Goal: Information Seeking & Learning: Learn about a topic

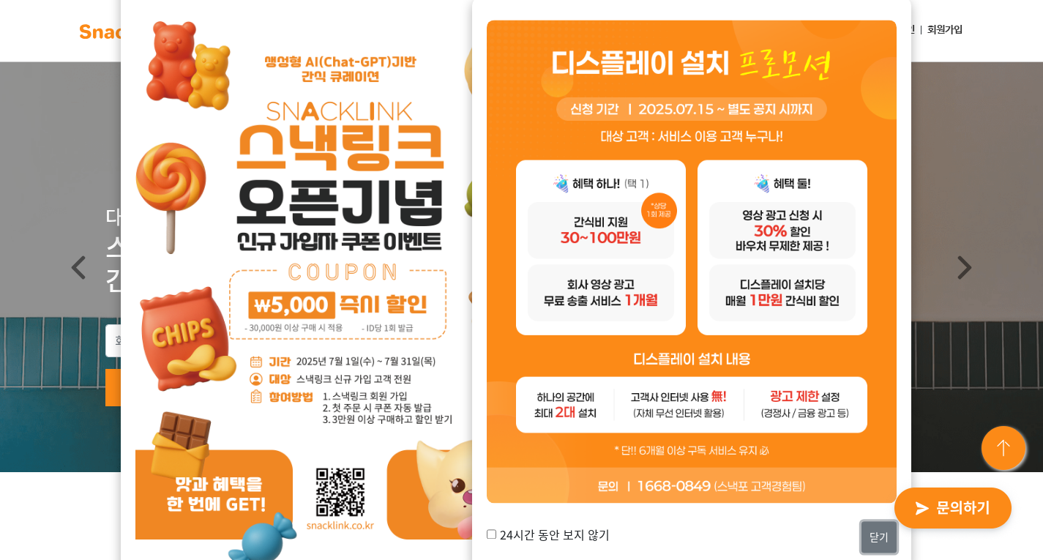
click at [869, 539] on button "닫기" at bounding box center [879, 536] width 35 height 31
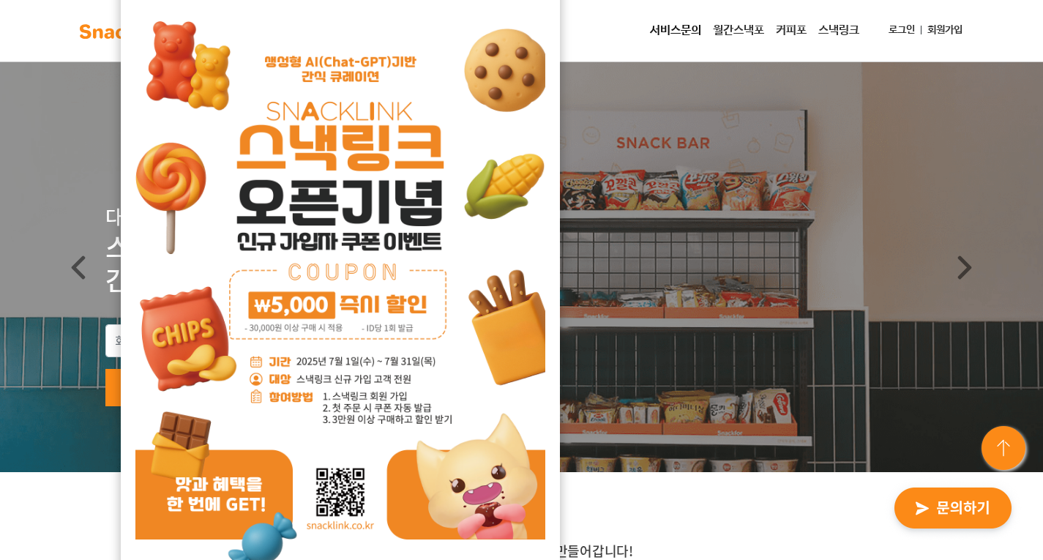
scroll to position [73, 0]
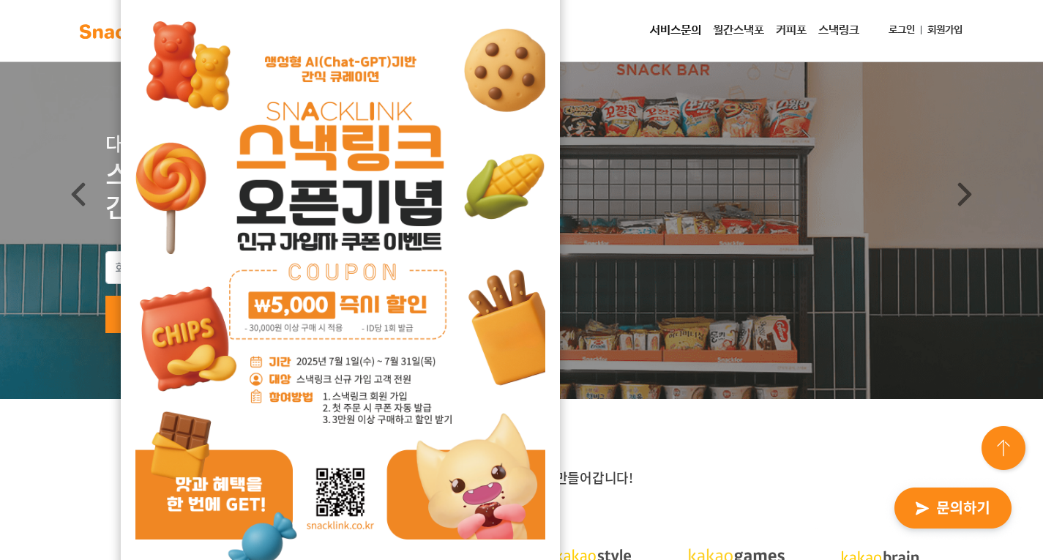
click at [433, 263] on img at bounding box center [340, 291] width 410 height 580
click at [563, 288] on div "소개서 받기 서비스 문의하기" at bounding box center [521, 292] width 832 height 83
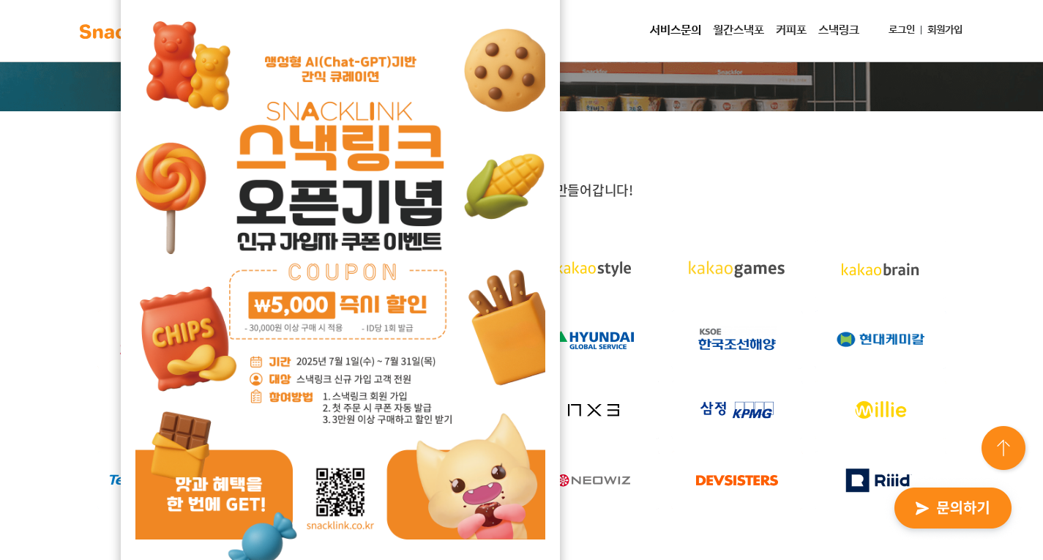
scroll to position [366, 0]
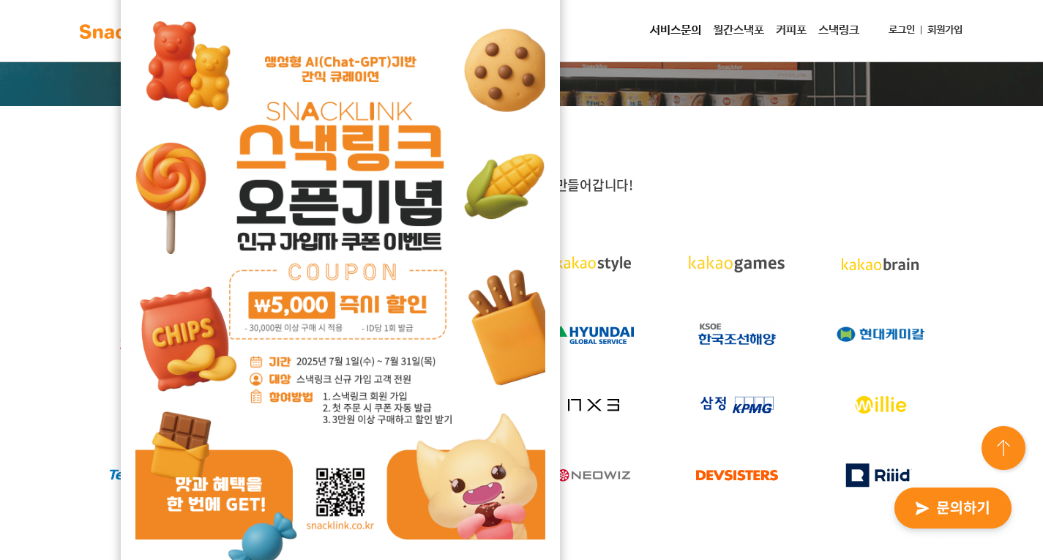
click at [400, 474] on img at bounding box center [340, 291] width 410 height 580
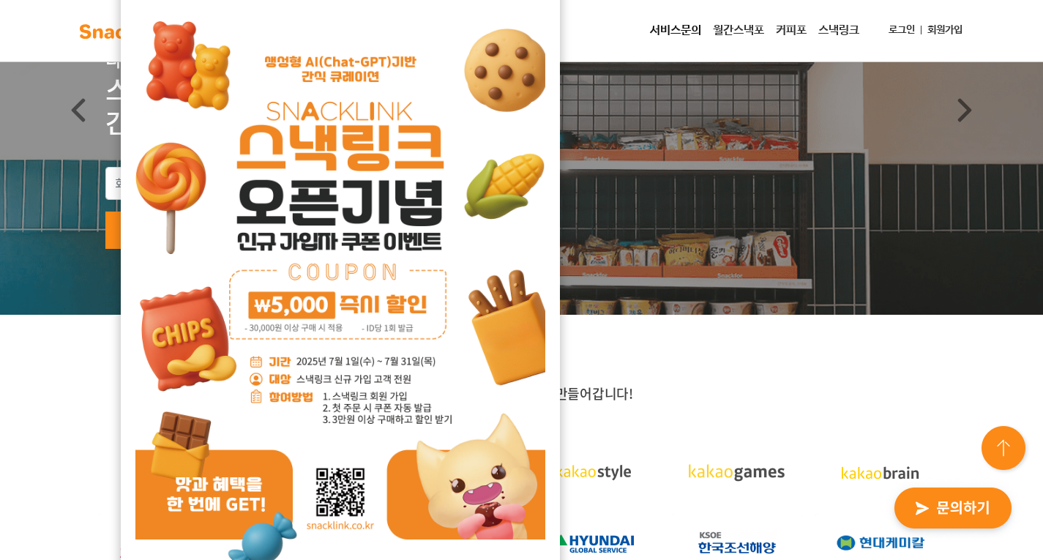
scroll to position [146, 0]
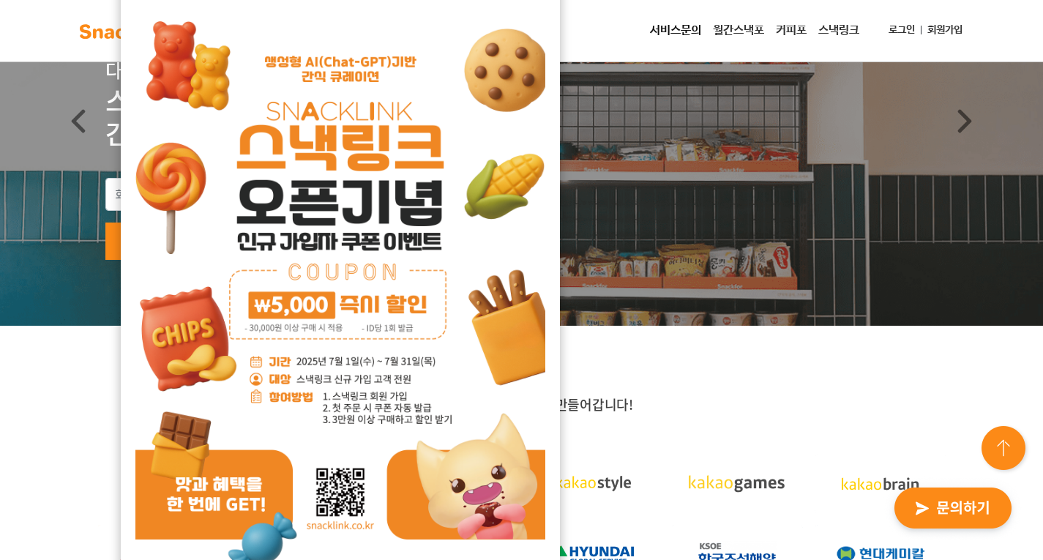
click at [645, 26] on link "서비스문의" at bounding box center [675, 30] width 63 height 29
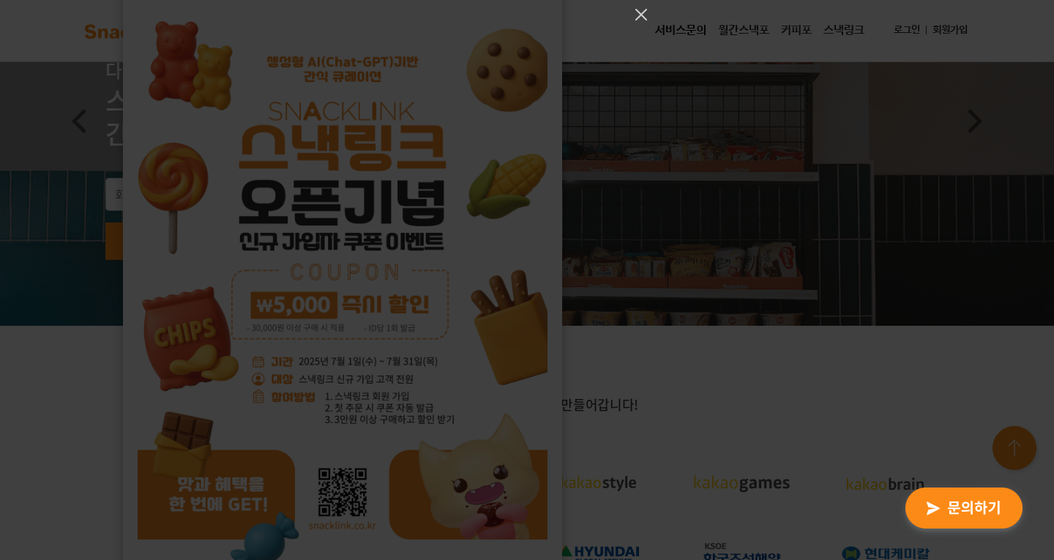
click at [623, 408] on div at bounding box center [527, 280] width 1054 height 560
click at [640, 13] on icon "Close" at bounding box center [641, 15] width 18 height 18
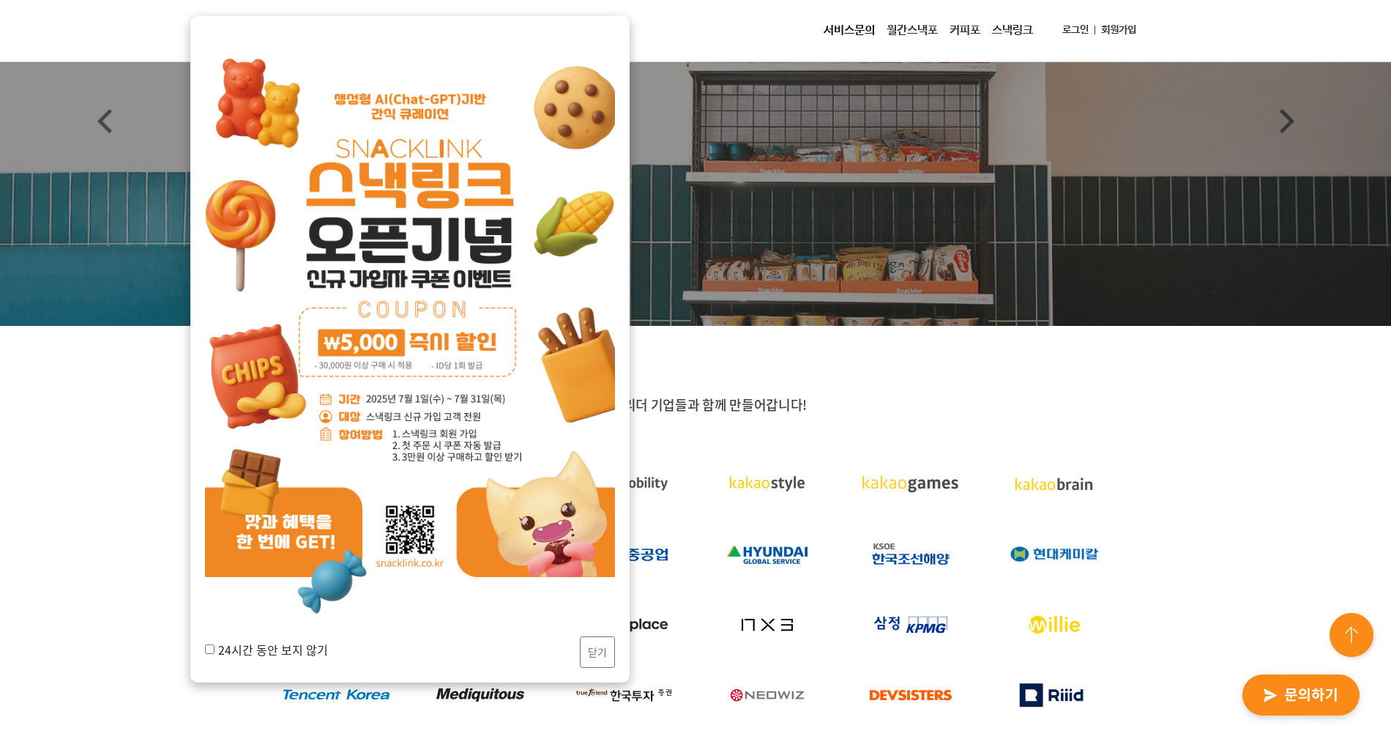
click at [589, 559] on img at bounding box center [624, 694] width 132 height 59
click at [595, 559] on button "닫기" at bounding box center [597, 651] width 35 height 31
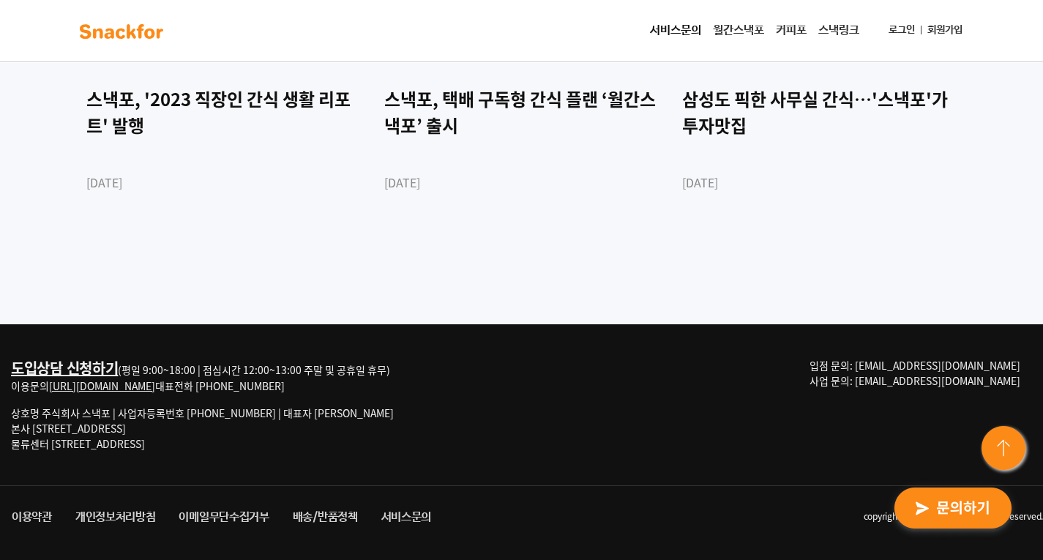
scroll to position [4105, 0]
click at [676, 29] on link "서비스문의" at bounding box center [675, 30] width 63 height 29
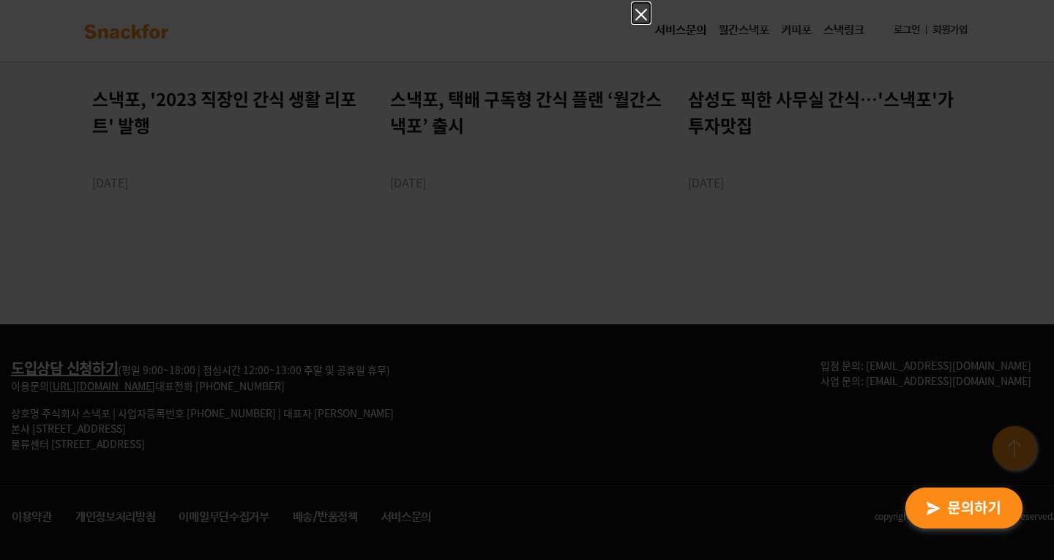
click at [640, 14] on icon "Close" at bounding box center [641, 15] width 12 height 12
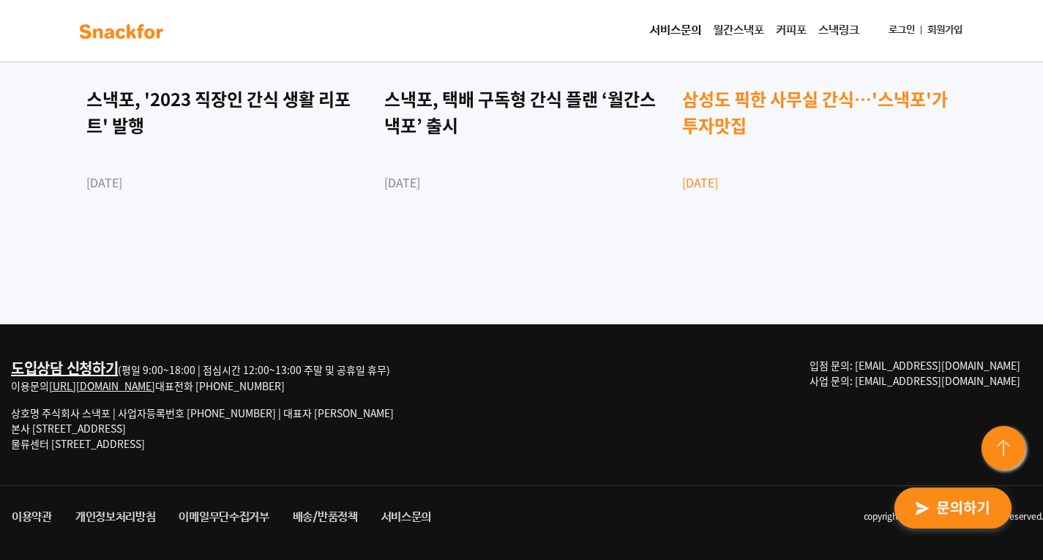
scroll to position [4032, 0]
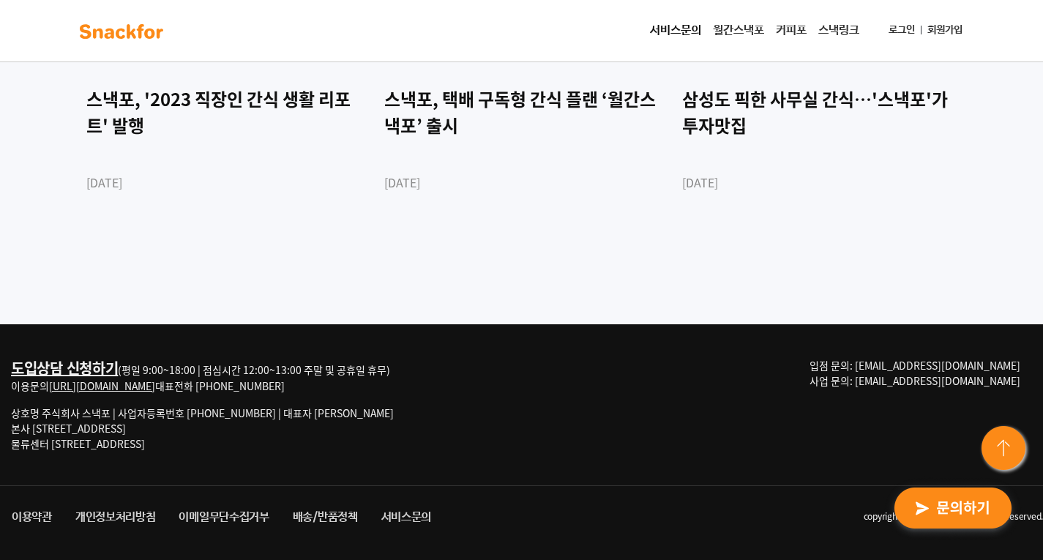
click at [739, 26] on link "월간스낵포" at bounding box center [738, 30] width 63 height 29
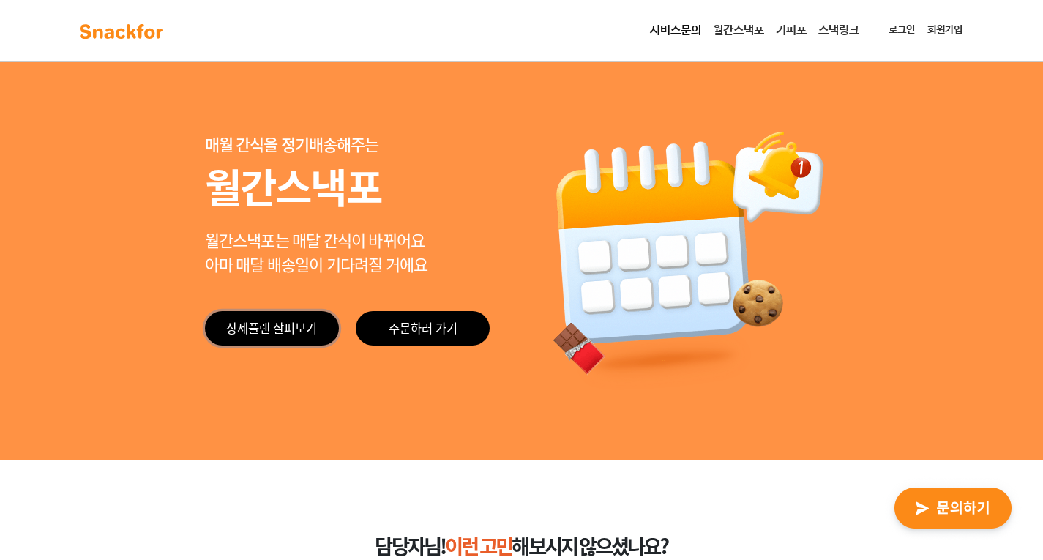
click at [261, 331] on link "상세플랜 살펴보기" at bounding box center [272, 328] width 134 height 34
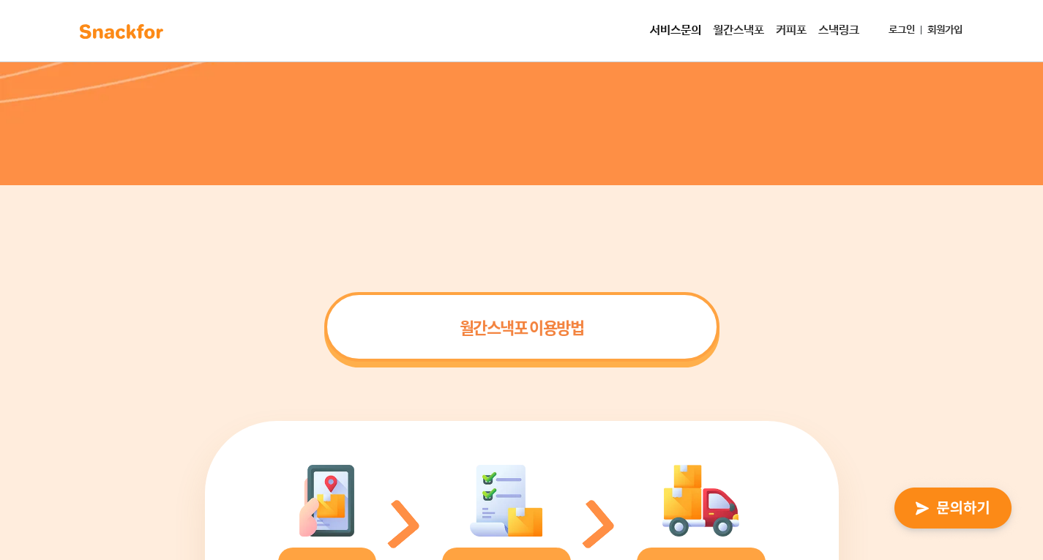
scroll to position [3163, 0]
